Goal: Complete application form

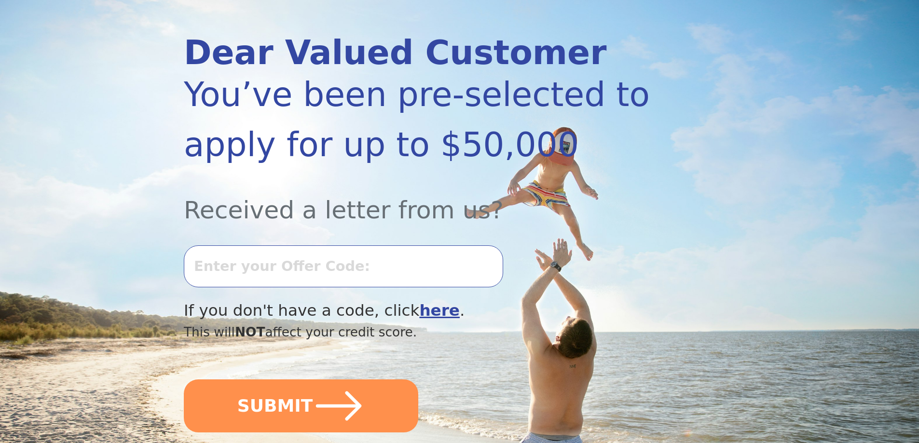
scroll to position [145, 0]
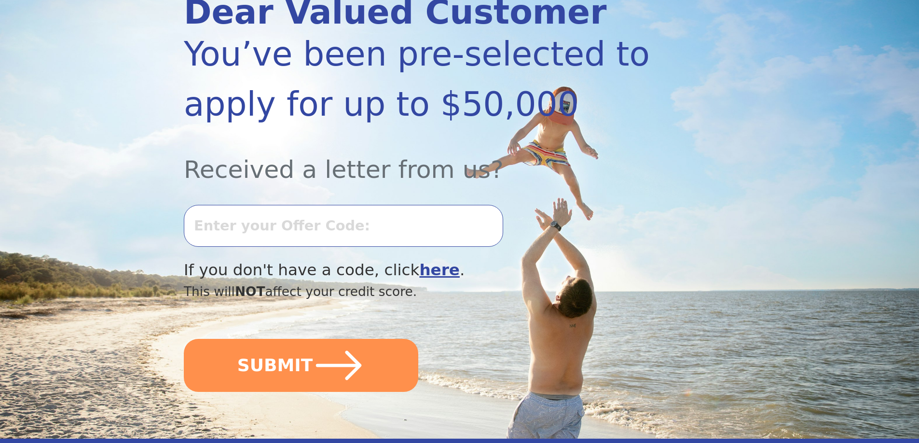
click at [219, 224] on input "text" at bounding box center [343, 225] width 319 height 41
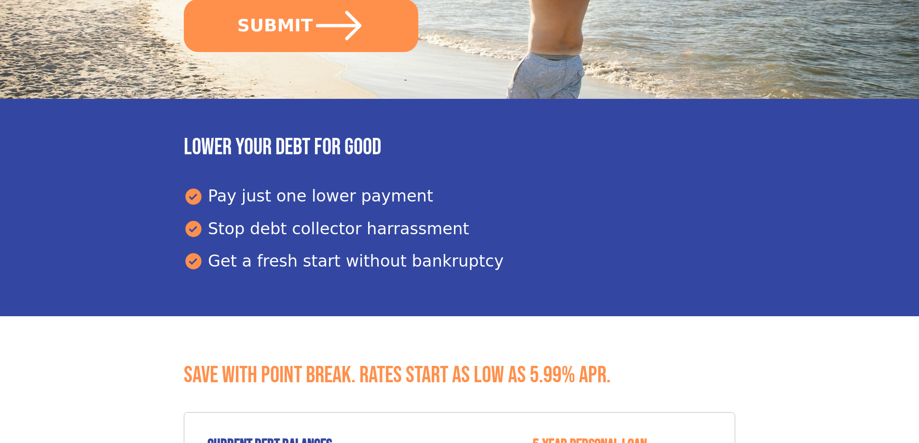
scroll to position [483, 0]
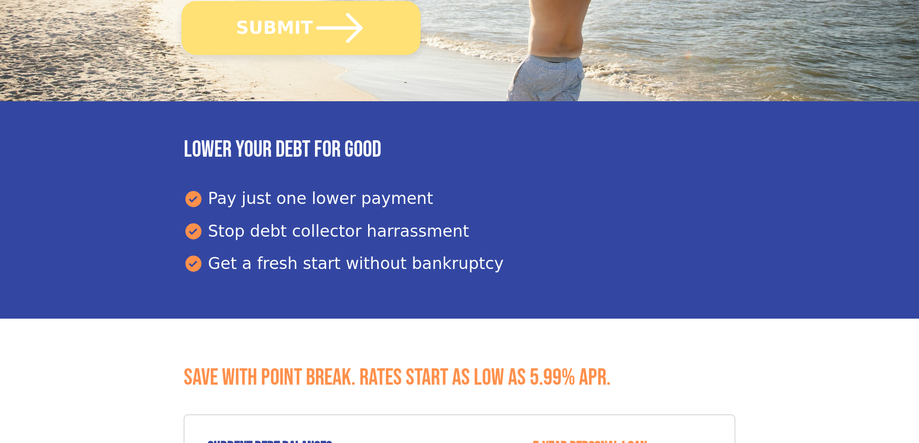
type input "1001l-568490"
click at [286, 21] on button "SUBMIT" at bounding box center [300, 28] width 239 height 54
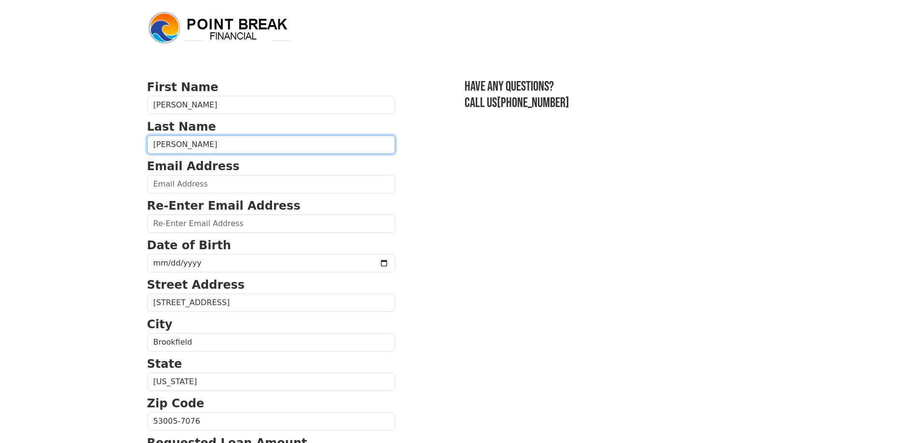
drag, startPoint x: 181, startPoint y: 142, endPoint x: 147, endPoint y: 141, distance: 34.3
click at [147, 141] on input "Knutson" at bounding box center [271, 145] width 248 height 18
type input "C"
type input "c"
type input "Coomer"
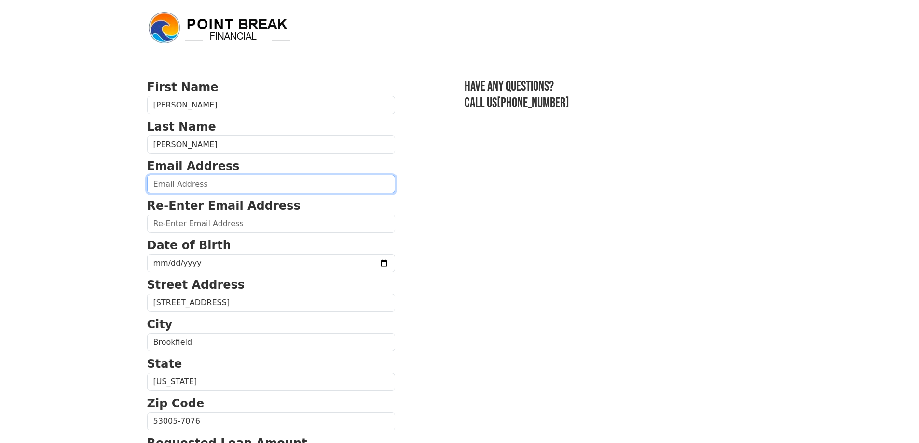
click at [166, 184] on input "email" at bounding box center [271, 184] width 248 height 18
type input "leslie.a.coomer@gmail.com"
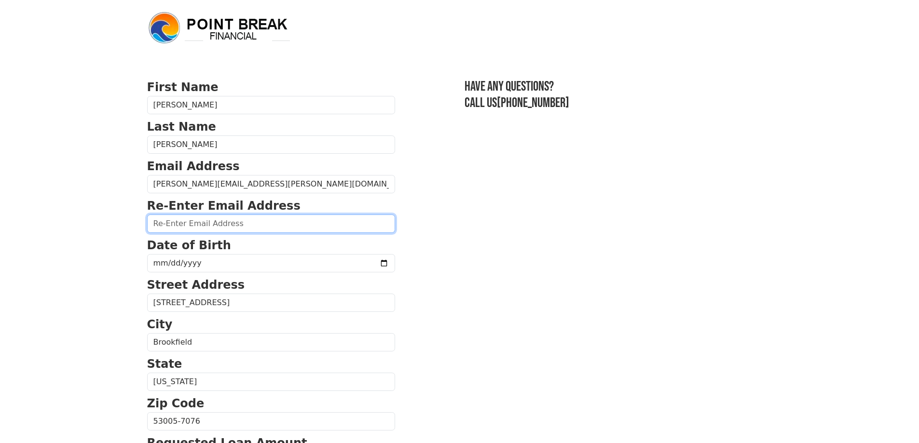
click at [158, 229] on input "email" at bounding box center [271, 224] width 248 height 18
type input "leslie.a.coomer@gmail.com"
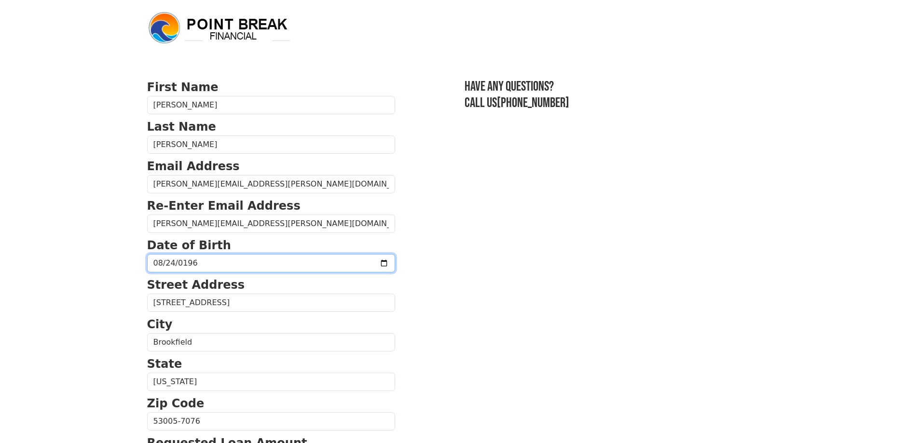
type input "1968-08-24"
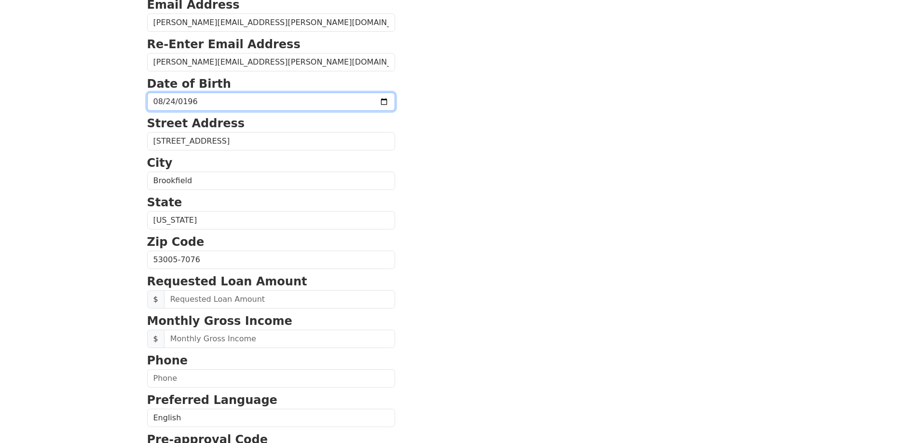
scroll to position [241, 0]
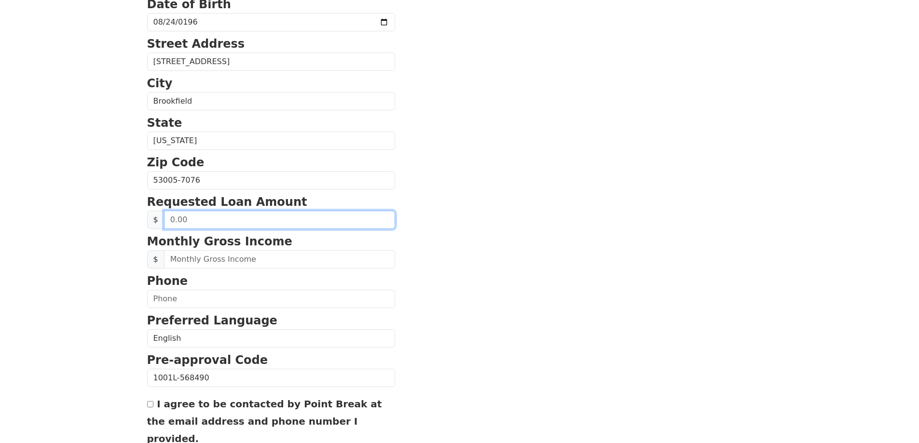
click at [173, 216] on input "text" at bounding box center [279, 220] width 231 height 18
drag, startPoint x: 190, startPoint y: 219, endPoint x: 156, endPoint y: 216, distance: 33.4
click at [156, 216] on div "$" at bounding box center [271, 220] width 248 height 18
click at [174, 221] on input "text" at bounding box center [279, 220] width 231 height 18
type input "50,000.00"
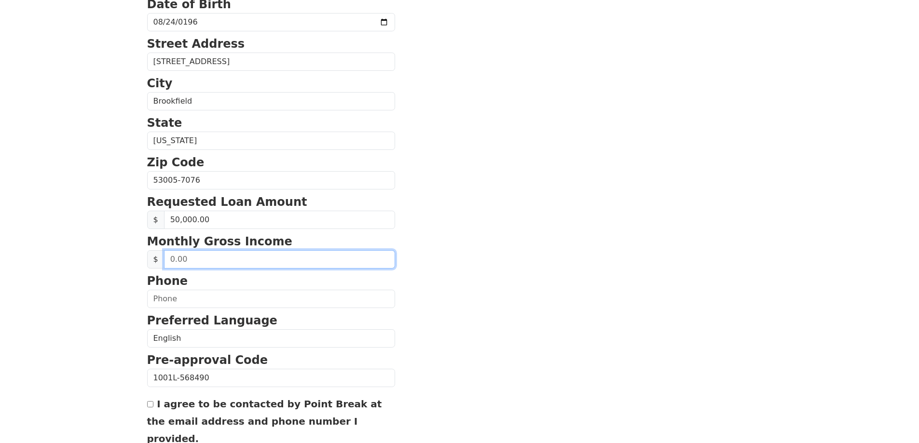
drag, startPoint x: 185, startPoint y: 258, endPoint x: 158, endPoint y: 253, distance: 27.4
click at [158, 253] on div "$" at bounding box center [271, 259] width 248 height 18
type input "8,495.00"
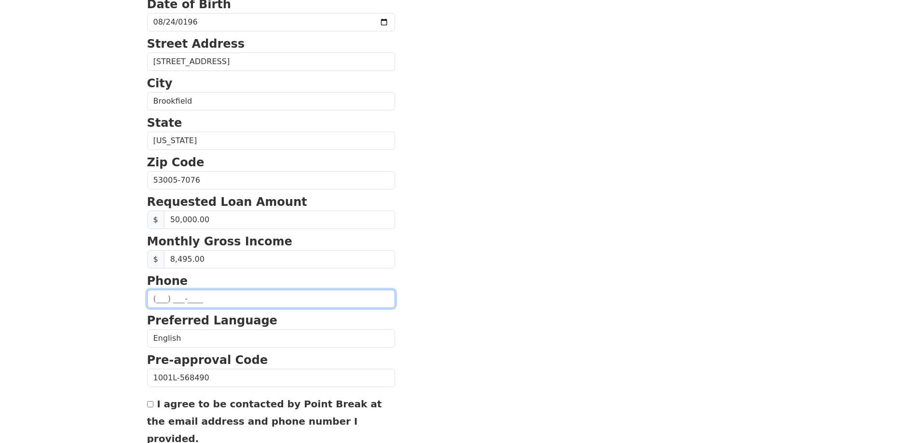
click at [171, 304] on input "text" at bounding box center [271, 299] width 248 height 18
type input "(414) 828-8964"
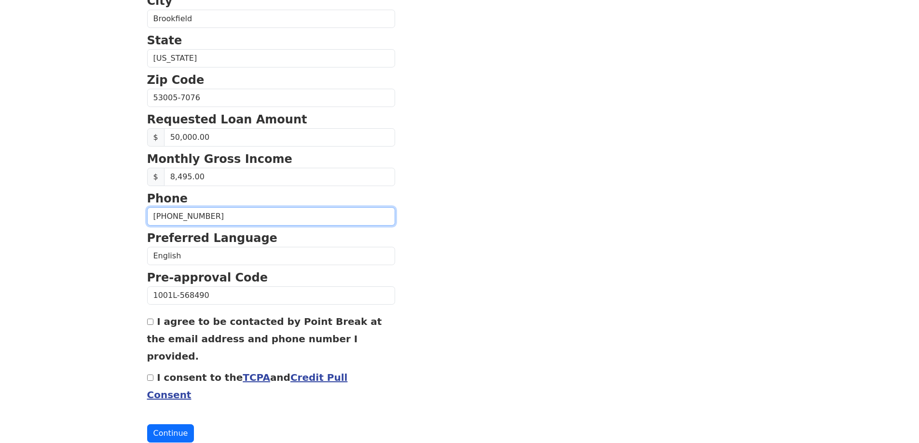
scroll to position [325, 0]
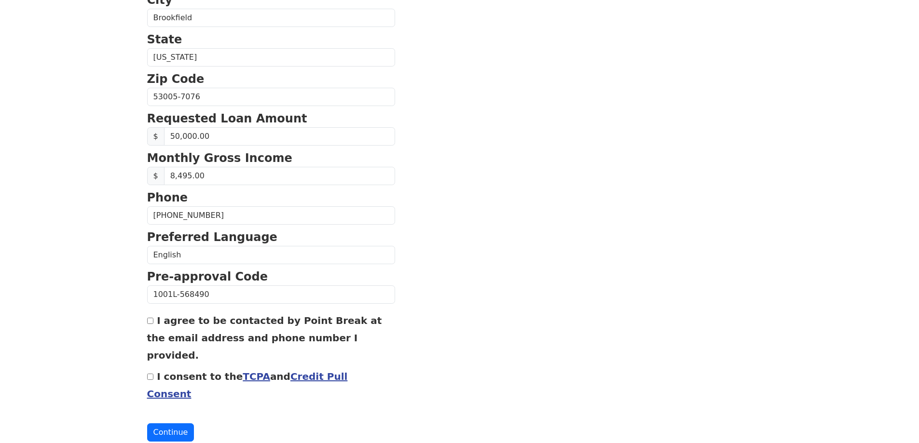
click at [151, 320] on input "I agree to be contacted by Point Break at the email address and phone number I …" at bounding box center [150, 321] width 6 height 6
checkbox input "true"
click at [243, 371] on link "TCPA" at bounding box center [257, 377] width 28 height 12
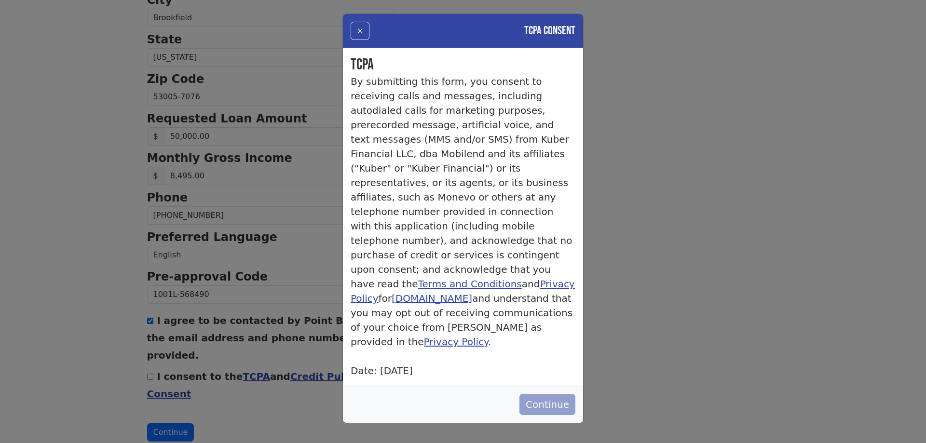
click at [546, 394] on button "Continue" at bounding box center [548, 404] width 56 height 21
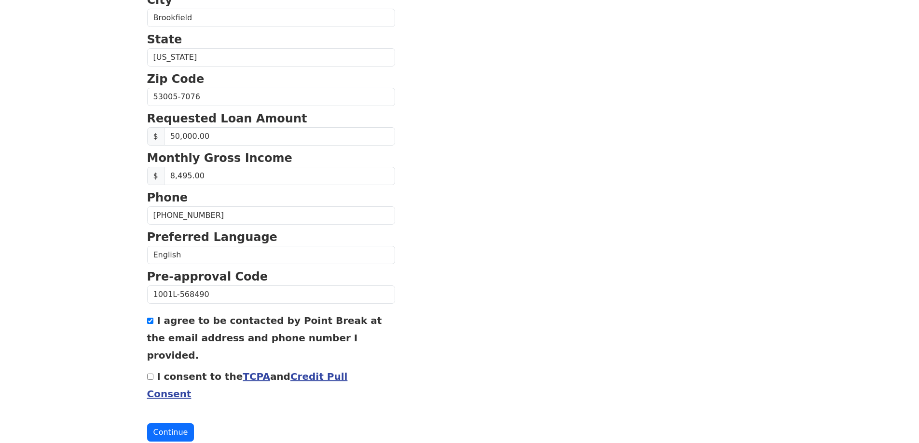
click at [328, 371] on link "Credit Pull Consent" at bounding box center [247, 385] width 201 height 29
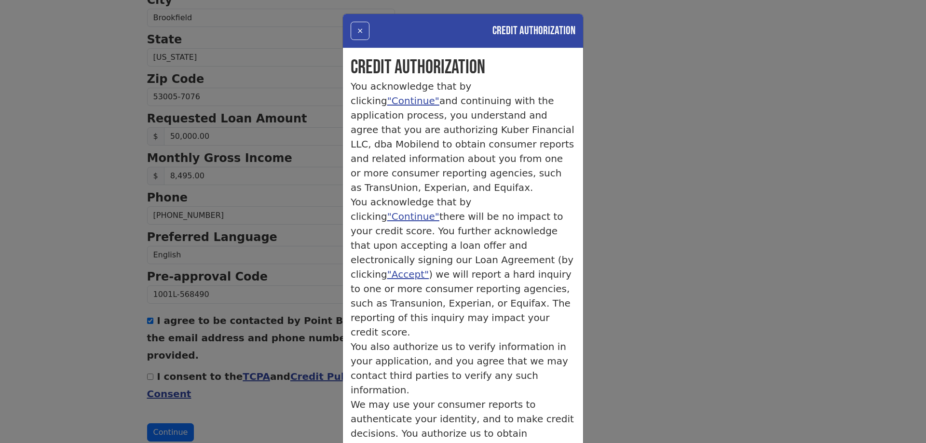
click at [281, 399] on div "× Credit Authorization Credit Authorization You acknowledge that by clicking "C…" at bounding box center [463, 221] width 926 height 443
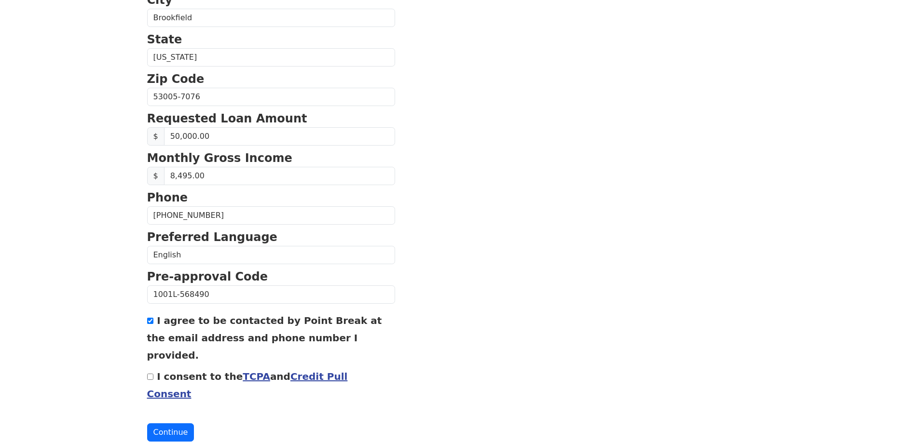
click at [152, 374] on input "I consent to the TCPA and Credit Pull Consent" at bounding box center [150, 377] width 6 height 6
checkbox input "true"
click at [172, 424] on button "Continue" at bounding box center [170, 433] width 47 height 18
